Goal: Find specific page/section: Find specific page/section

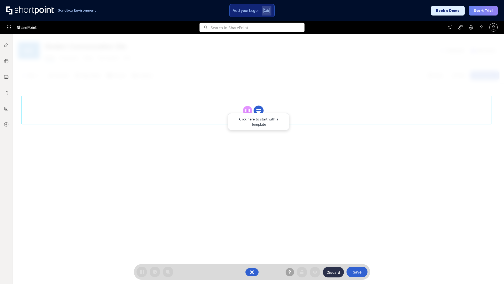
click at [259, 110] on circle at bounding box center [259, 111] width 10 height 10
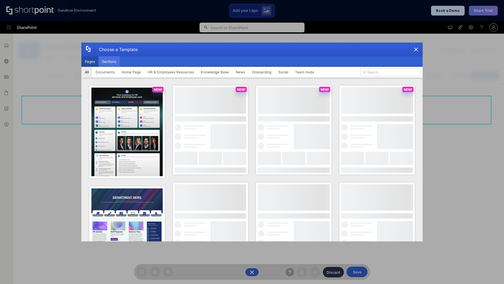
click at [109, 61] on button "Sections" at bounding box center [108, 61] width 21 height 11
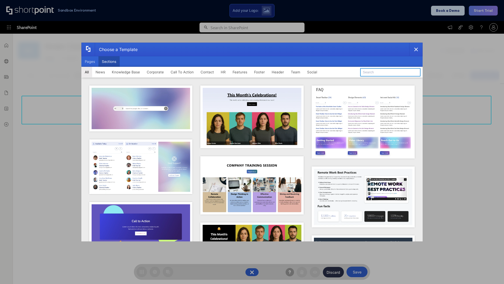
type input "Features Kit 6"
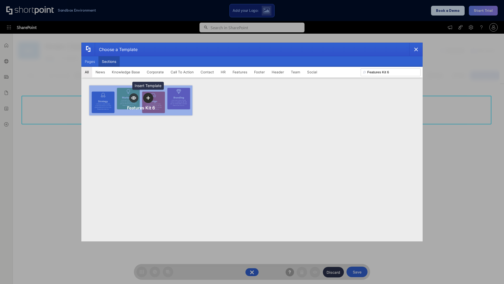
click at [148, 98] on icon "template selector" at bounding box center [148, 98] width 4 height 4
